Goal: Task Accomplishment & Management: Use online tool/utility

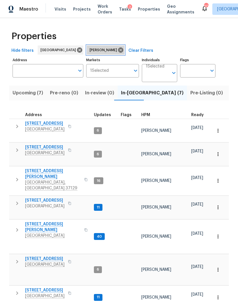
click at [118, 51] on icon at bounding box center [120, 49] width 5 height 5
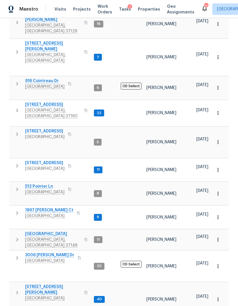
scroll to position [175, 0]
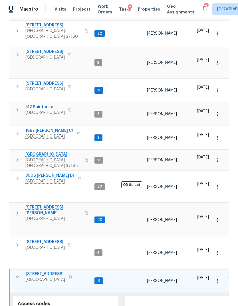
scroll to position [256, 0]
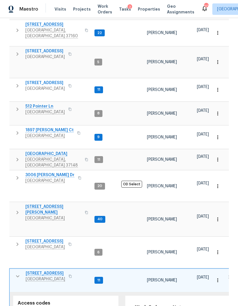
click at [36, 305] on span "Lockbox" at bounding box center [37, 311] width 17 height 7
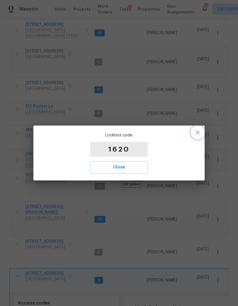
click at [197, 133] on icon "button" at bounding box center [198, 132] width 7 height 7
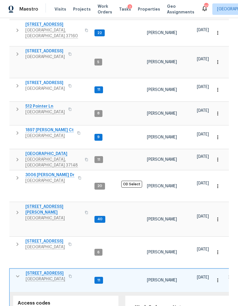
click at [67, 272] on button "button" at bounding box center [70, 276] width 7 height 8
click at [69, 274] on icon "button" at bounding box center [70, 275] width 3 height 3
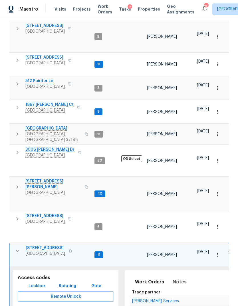
scroll to position [281, 0]
click at [50, 245] on span "[STREET_ADDRESS]" at bounding box center [45, 248] width 39 height 6
click at [39, 179] on span "501 Colburn Dr" at bounding box center [53, 184] width 56 height 11
click at [43, 179] on span "501 Colburn Dr" at bounding box center [53, 184] width 56 height 11
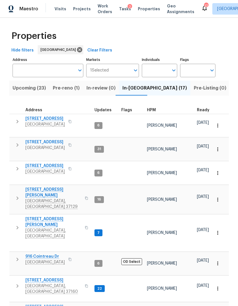
scroll to position [0, 0]
click at [68, 89] on span "Pre-reno (1)" at bounding box center [66, 88] width 27 height 8
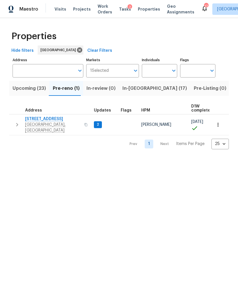
click at [32, 88] on span "Upcoming (23)" at bounding box center [29, 88] width 33 height 8
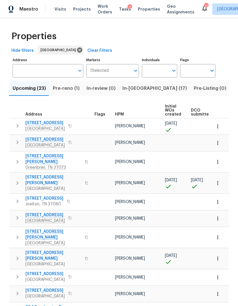
click at [85, 181] on icon "button" at bounding box center [86, 182] width 3 height 3
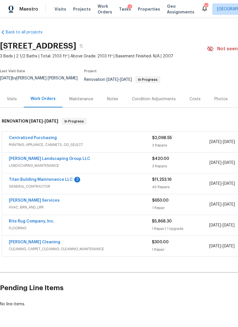
click at [38, 219] on link "Rite Rug Company, Inc." at bounding box center [32, 221] width 46 height 4
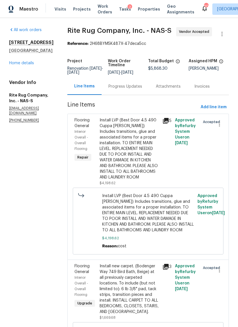
click at [134, 89] on div "Progress Updates" at bounding box center [126, 87] width 34 height 6
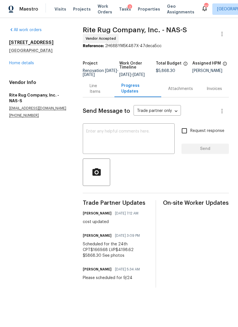
click at [133, 133] on textarea at bounding box center [128, 139] width 85 height 20
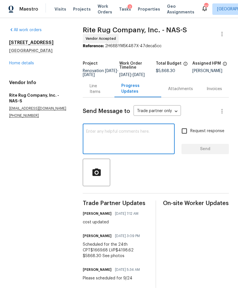
click at [100, 95] on div "Line Items" at bounding box center [99, 88] width 18 height 11
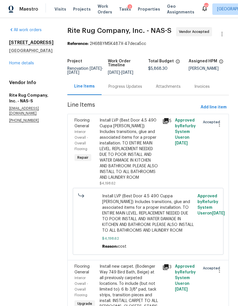
click at [21, 65] on link "Home details" at bounding box center [21, 63] width 25 height 4
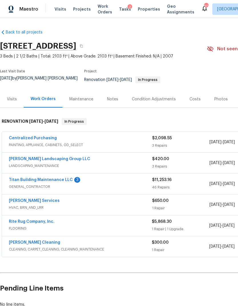
click at [32, 240] on link "[PERSON_NAME] Cleaning" at bounding box center [34, 242] width 51 height 4
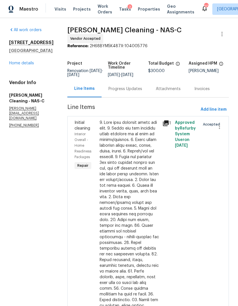
click at [131, 94] on div "Progress Updates" at bounding box center [125, 88] width 47 height 17
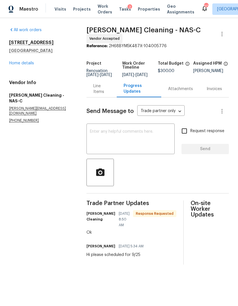
click at [139, 141] on textarea at bounding box center [130, 139] width 81 height 20
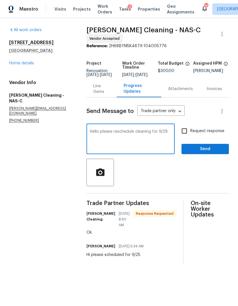
type textarea "Hello please reschedule cleaning for 9/28"
click at [182, 133] on input "Request response" at bounding box center [185, 131] width 12 height 12
checkbox input "true"
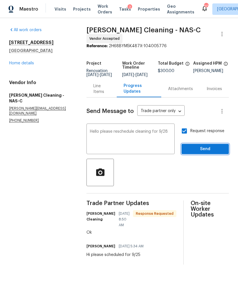
click at [210, 150] on span "Send" at bounding box center [205, 148] width 38 height 7
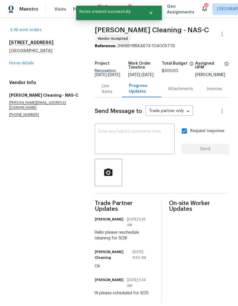
click at [29, 64] on link "Home details" at bounding box center [21, 63] width 25 height 4
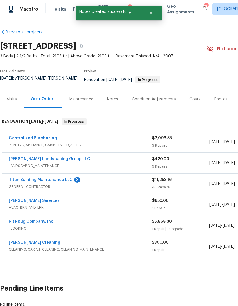
click at [116, 91] on div "Notes" at bounding box center [112, 99] width 25 height 17
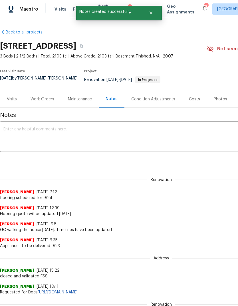
click at [88, 133] on textarea at bounding box center [161, 137] width 316 height 20
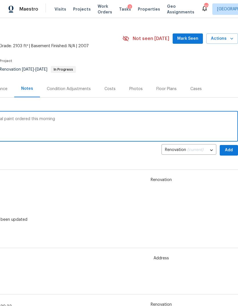
scroll to position [10, 85]
type textarea "Cleaning has been moved to 9/28 additional paint ordered this morning"
click at [228, 147] on span "Add" at bounding box center [229, 150] width 9 height 7
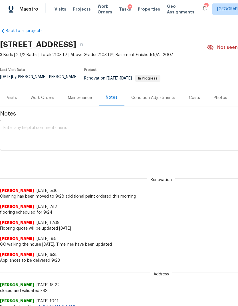
scroll to position [1, 0]
click at [45, 95] on div "Work Orders" at bounding box center [43, 98] width 24 height 6
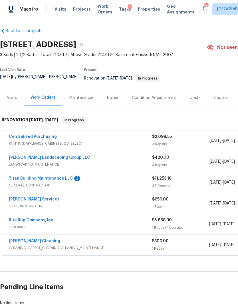
click at [43, 197] on link "[PERSON_NAME] Services" at bounding box center [34, 199] width 51 height 4
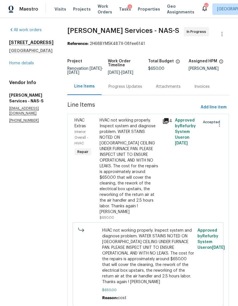
click at [127, 89] on div "Progress Updates" at bounding box center [126, 87] width 34 height 6
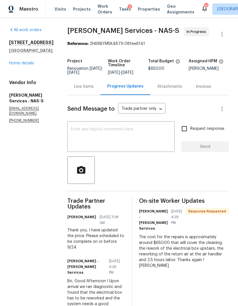
click at [119, 143] on textarea at bounding box center [121, 137] width 101 height 20
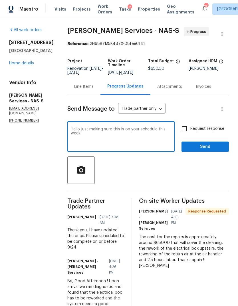
type textarea "Hello just making sure this is on your schedule this week"
click at [190, 135] on input "Request response" at bounding box center [185, 129] width 12 height 12
checkbox input "true"
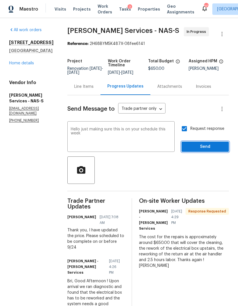
click at [207, 150] on span "Send" at bounding box center [205, 146] width 38 height 7
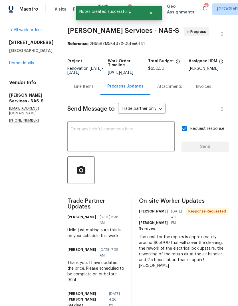
click at [23, 64] on link "Home details" at bounding box center [21, 63] width 25 height 4
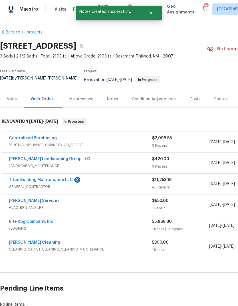
click at [59, 178] on link "Titan Building Maintenance LLC" at bounding box center [41, 180] width 64 height 4
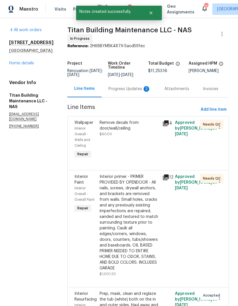
click at [127, 90] on div "Progress Updates 3" at bounding box center [130, 88] width 56 height 17
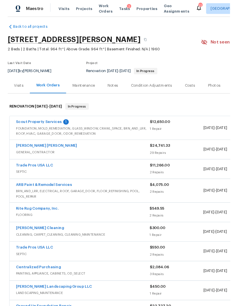
scroll to position [3, 0]
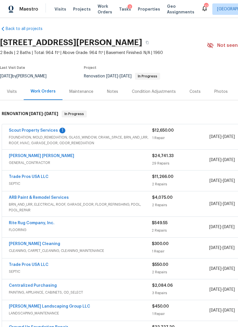
click at [43, 130] on link "Scout Property Services" at bounding box center [33, 131] width 49 height 4
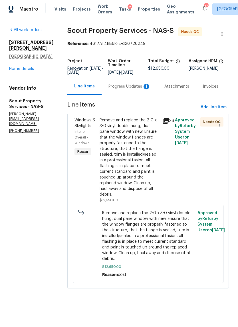
click at [117, 148] on div "Remove and replace the 2-0 x 3-0 vinyl double hung, dual pane window with new. …" at bounding box center [129, 157] width 59 height 80
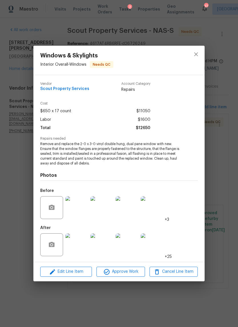
click at [79, 245] on img at bounding box center [76, 244] width 23 height 23
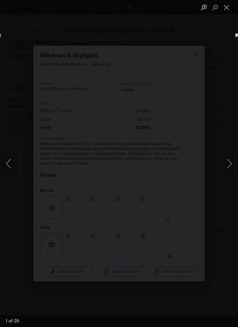
click at [228, 165] on button "Next image" at bounding box center [229, 163] width 17 height 23
click at [230, 165] on button "Next image" at bounding box center [229, 163] width 17 height 23
click at [229, 165] on button "Next image" at bounding box center [229, 163] width 17 height 23
click at [228, 166] on button "Next image" at bounding box center [229, 163] width 17 height 23
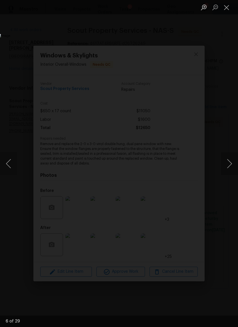
click at [228, 165] on button "Next image" at bounding box center [229, 163] width 17 height 23
click at [229, 166] on button "Next image" at bounding box center [229, 163] width 17 height 23
click at [229, 165] on button "Next image" at bounding box center [229, 163] width 17 height 23
click at [230, 164] on button "Next image" at bounding box center [229, 163] width 17 height 23
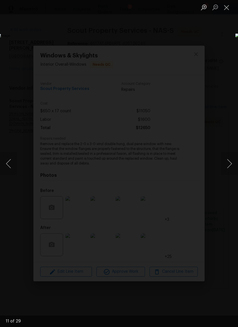
click at [229, 5] on button "Close lightbox" at bounding box center [226, 7] width 11 height 10
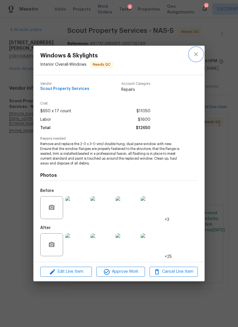
click at [201, 52] on button "close" at bounding box center [196, 54] width 14 height 14
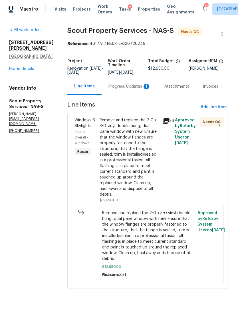
click at [15, 71] on link "Home details" at bounding box center [21, 69] width 25 height 4
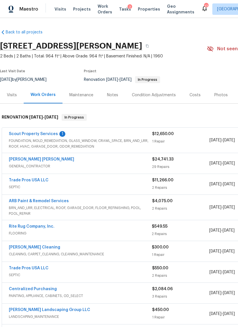
click at [41, 160] on link "Fernando Ruiz Hernandez" at bounding box center [41, 159] width 65 height 4
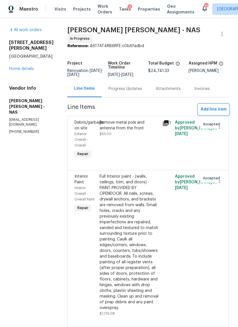
click at [216, 110] on span "Add line item" at bounding box center [214, 109] width 26 height 7
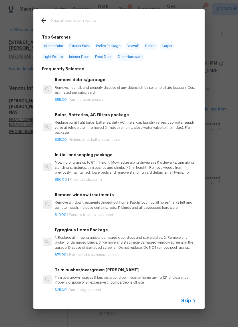
click at [191, 301] on span "Skip" at bounding box center [186, 301] width 10 height 6
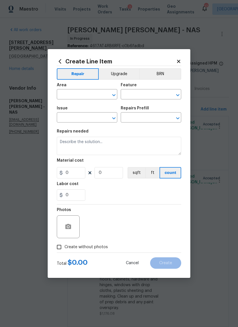
click at [85, 95] on input "text" at bounding box center [79, 95] width 45 height 9
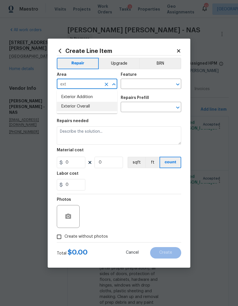
click at [87, 108] on li "Exterior Overall" at bounding box center [87, 106] width 61 height 9
type input "Exterior Overall"
click at [148, 85] on input "text" at bounding box center [143, 84] width 45 height 9
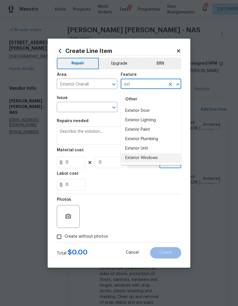
click at [152, 158] on li "Exterior Windows" at bounding box center [151, 157] width 61 height 9
type input "Exterior Windows"
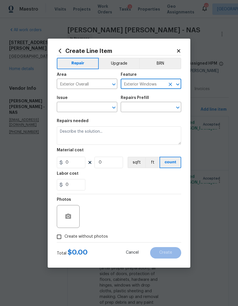
click at [116, 107] on icon "Open" at bounding box center [114, 107] width 7 height 7
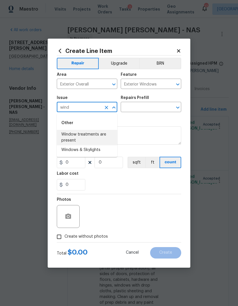
click at [87, 136] on li "Window treatments are present" at bounding box center [87, 137] width 61 height 15
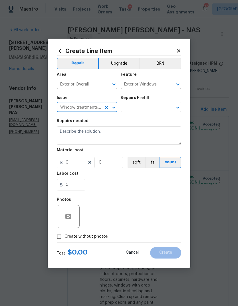
click at [179, 106] on icon "Open" at bounding box center [178, 107] width 7 height 7
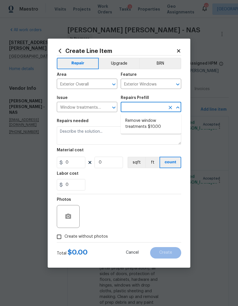
click at [116, 106] on icon "Open" at bounding box center [114, 107] width 7 height 7
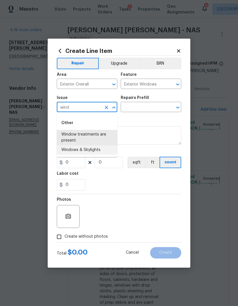
click at [94, 151] on li "Windows & Skylights" at bounding box center [87, 149] width 61 height 9
type input "Windows & Skylights"
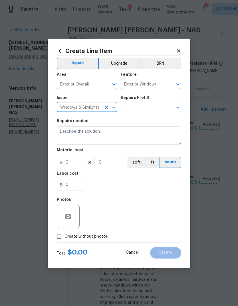
click at [179, 107] on icon "Open" at bounding box center [177, 108] width 3 height 2
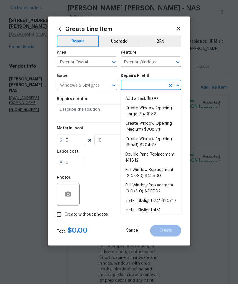
click at [153, 116] on li "Add a Task $1.00" at bounding box center [151, 120] width 61 height 9
type input "Add a Task $1.00"
type textarea "HPM to detail"
type input "1"
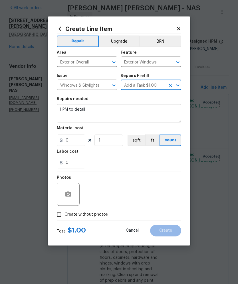
type input "1"
click at [72, 126] on textarea "HPM to detail" at bounding box center [119, 135] width 125 height 18
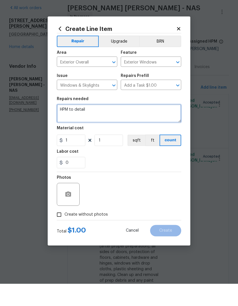
click at [72, 126] on textarea "HPM to detail" at bounding box center [119, 135] width 125 height 18
click at [73, 126] on textarea "HPM to detail" at bounding box center [119, 135] width 125 height 18
click at [75, 126] on textarea "HPM to detail" at bounding box center [119, 135] width 125 height 18
type textarea "Repair, replaced, scrape, sand. And prep all exterior window trim. Paint after …"
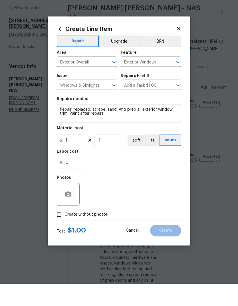
click at [121, 179] on div "0" at bounding box center [119, 184] width 125 height 11
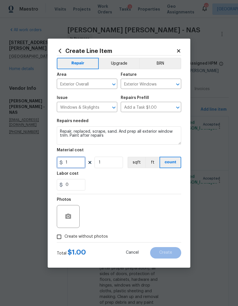
click at [79, 167] on input "1" at bounding box center [71, 162] width 29 height 11
type input "450"
click at [138, 168] on button "sqft" at bounding box center [137, 162] width 18 height 11
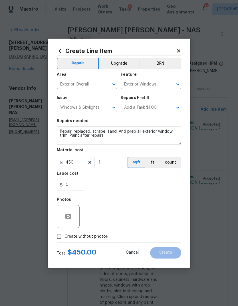
scroll to position [22, 0]
click at [76, 213] on div at bounding box center [68, 216] width 23 height 23
click at [68, 216] on icon "button" at bounding box center [68, 216] width 7 height 7
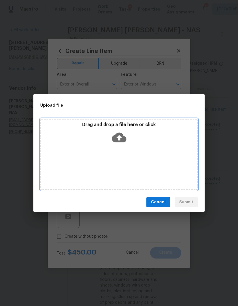
click at [124, 135] on icon at bounding box center [119, 137] width 15 height 15
click at [119, 139] on icon at bounding box center [119, 137] width 15 height 15
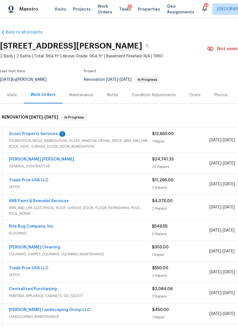
click at [42, 132] on link "Scout Property Services" at bounding box center [33, 134] width 49 height 4
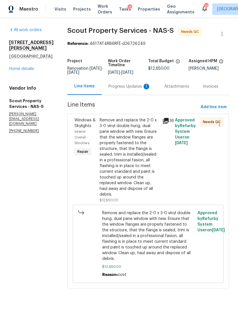
click at [129, 151] on div "Remove and replace the 2-0 x 3-0 vinyl double hung, dual pane window with new. …" at bounding box center [129, 157] width 59 height 80
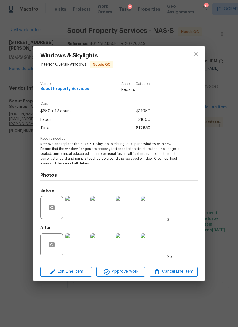
click at [79, 244] on img at bounding box center [76, 244] width 23 height 23
